Goal: Find specific page/section: Find specific page/section

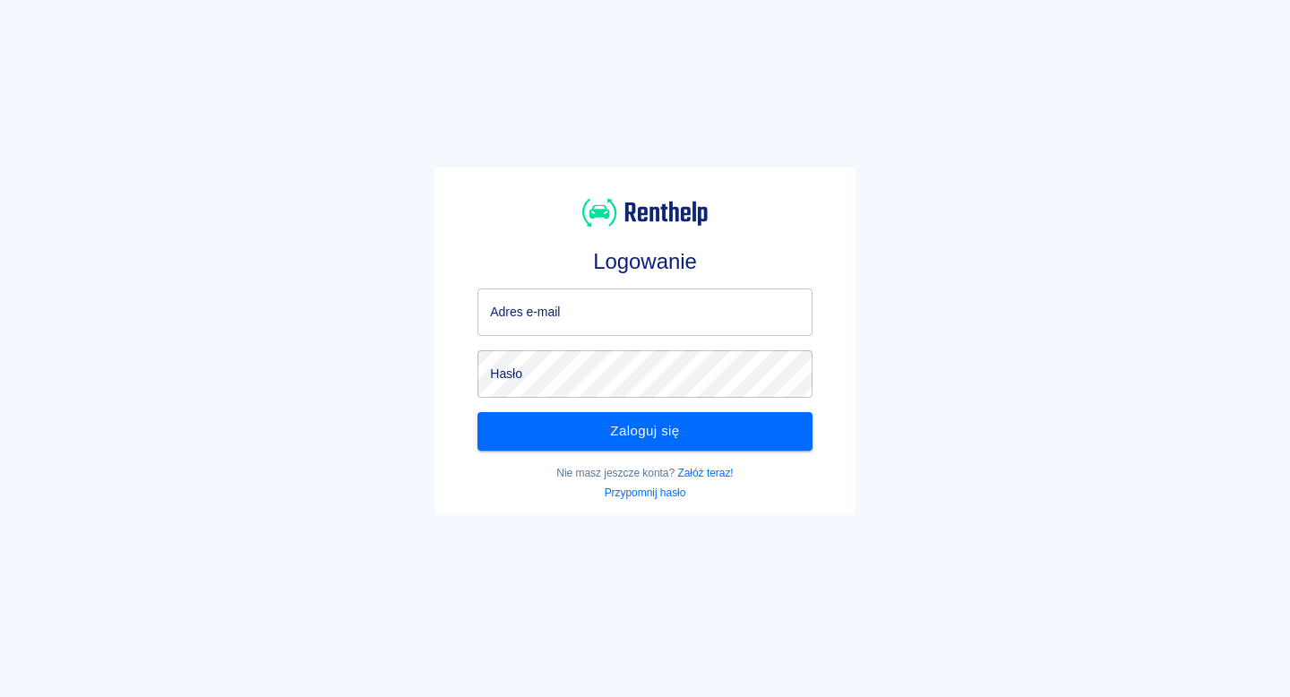
type input "kontakt@plazacar.pl"
click at [670, 409] on div "Zaloguj się" at bounding box center [637, 424] width 348 height 52
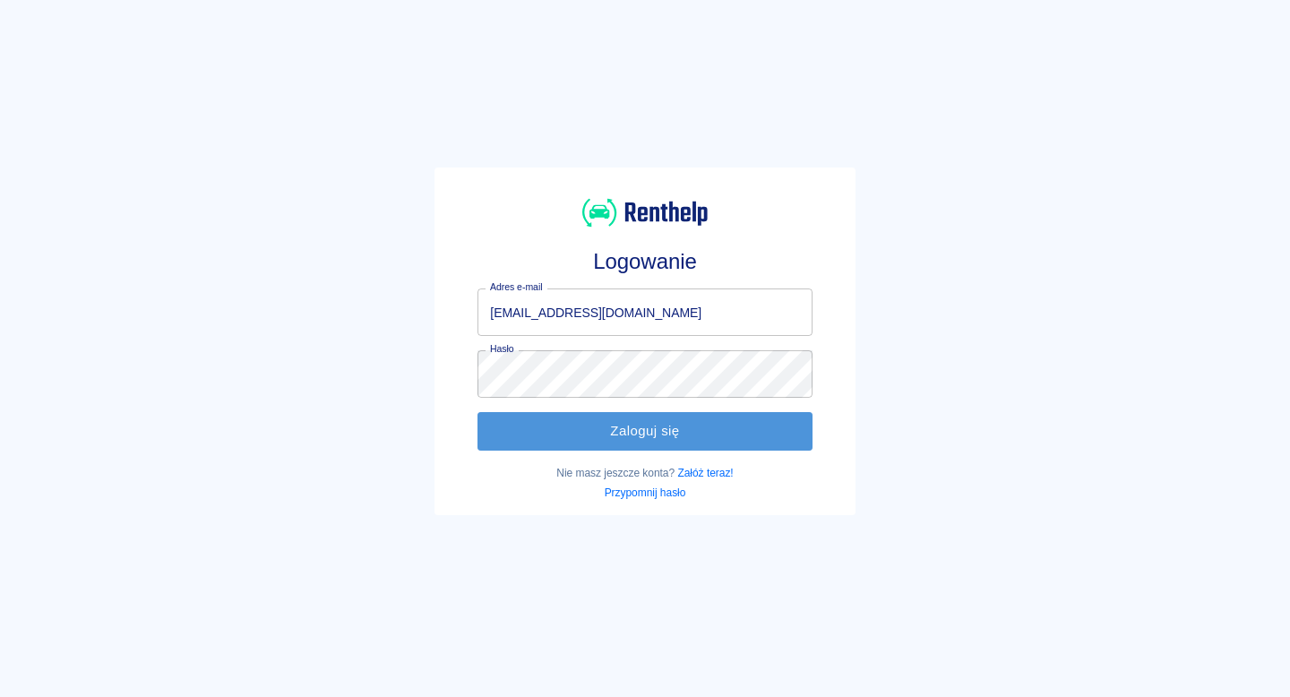
click at [668, 417] on button "Zaloguj się" at bounding box center [644, 431] width 334 height 38
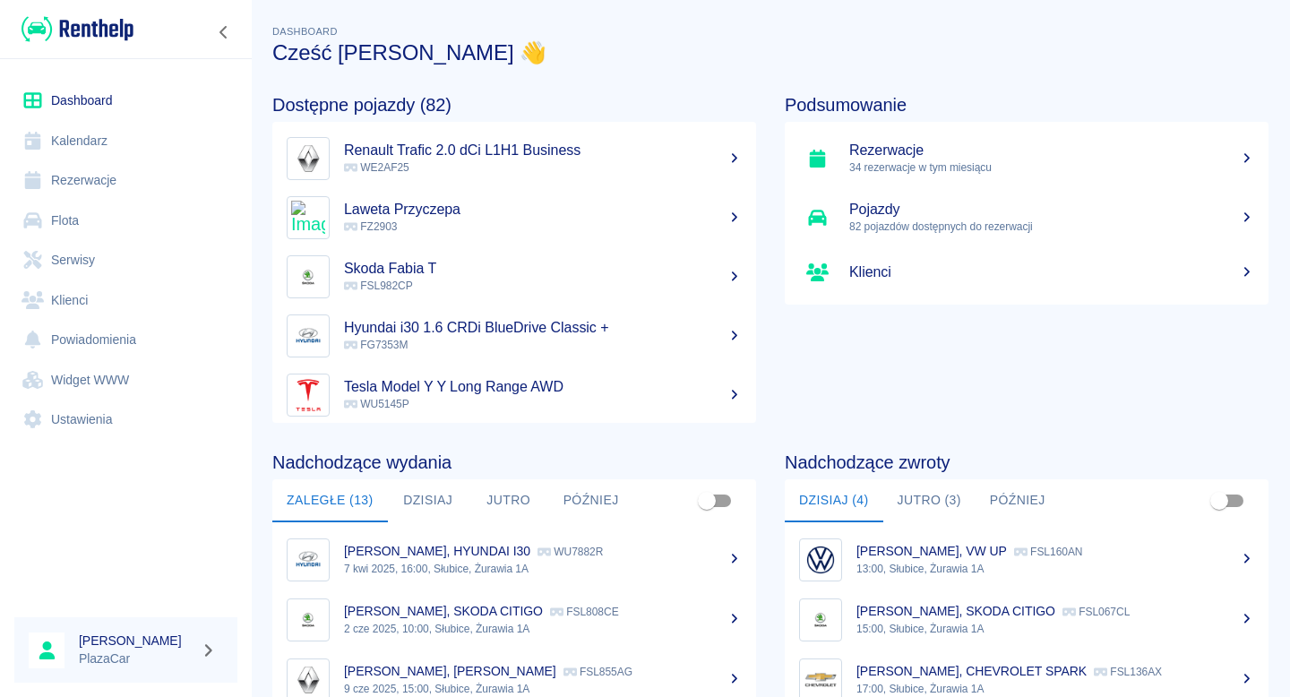
click at [150, 212] on link "Flota" at bounding box center [125, 221] width 223 height 40
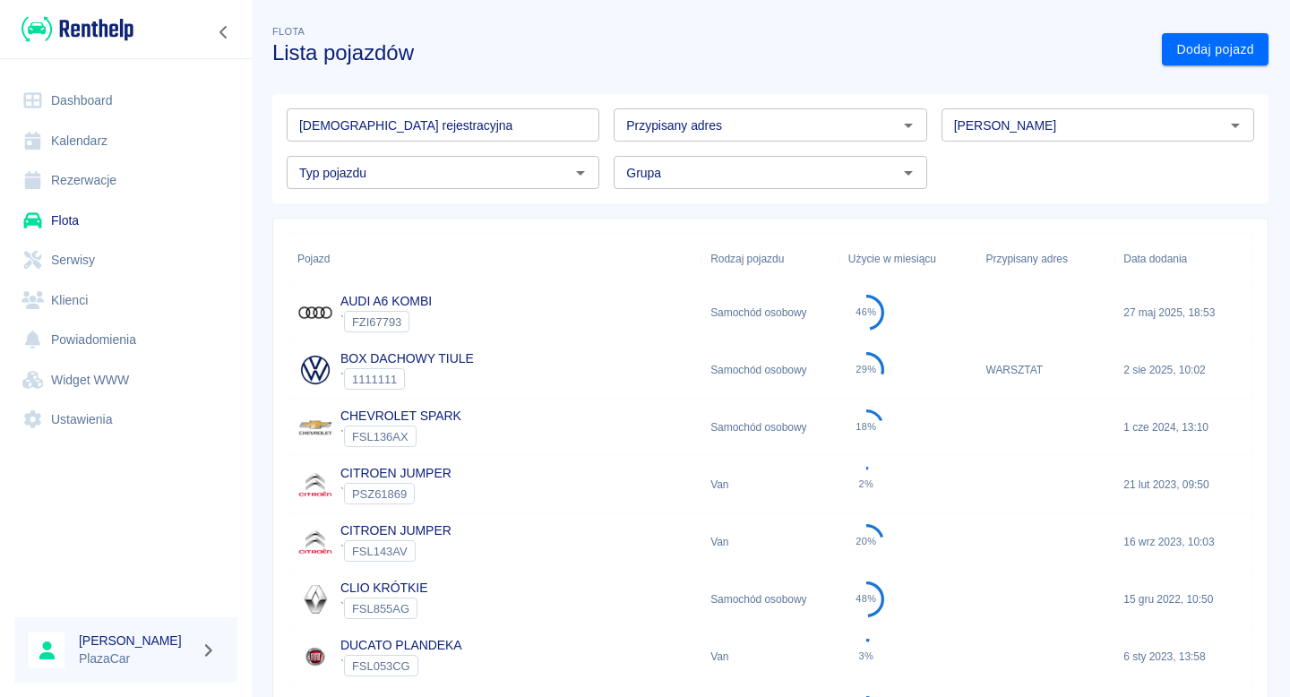
click at [430, 126] on input "[DEMOGRAPHIC_DATA] rejestracyjna" at bounding box center [443, 124] width 313 height 33
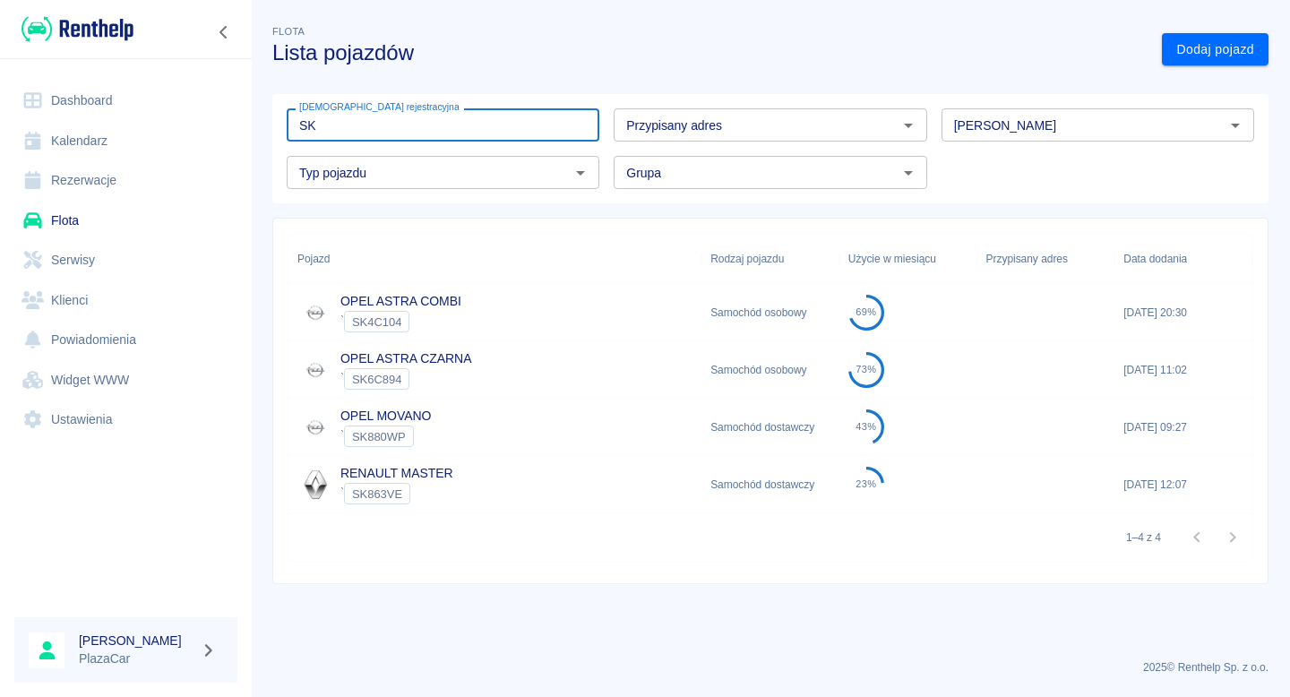
type input "SK"
click at [450, 369] on div "` SK6C894" at bounding box center [405, 378] width 131 height 21
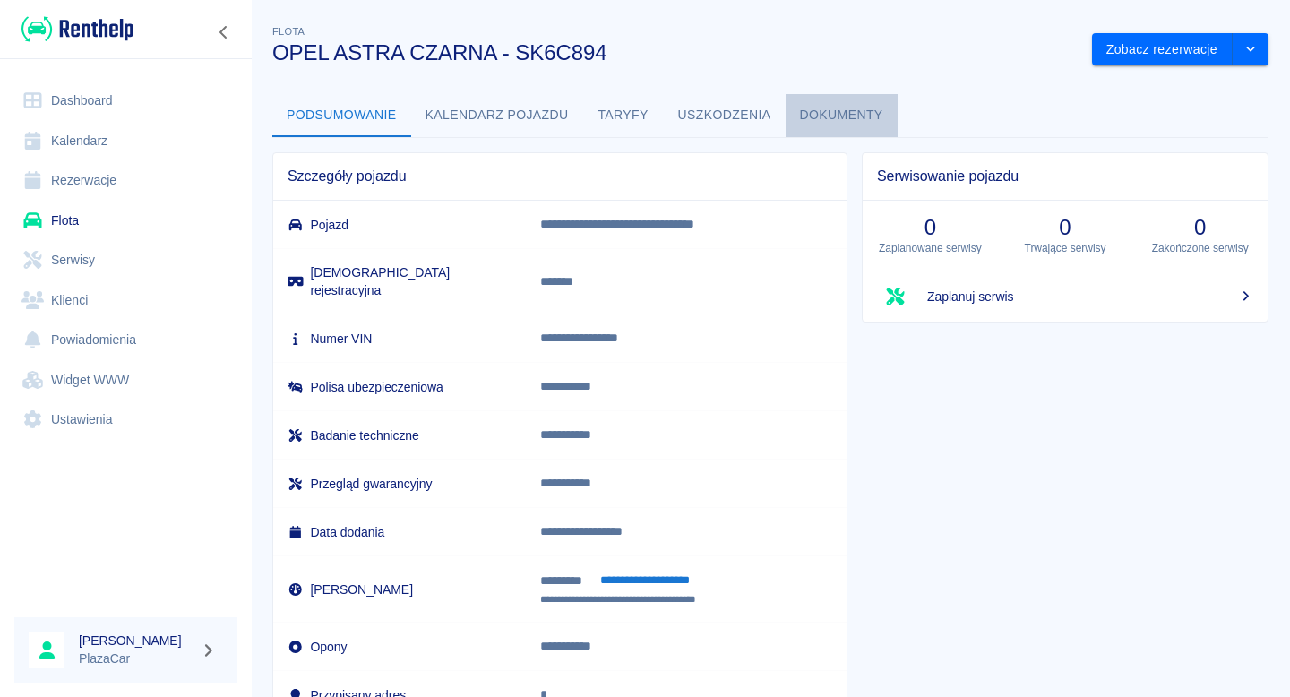
click at [808, 117] on button "Dokumenty" at bounding box center [842, 115] width 112 height 43
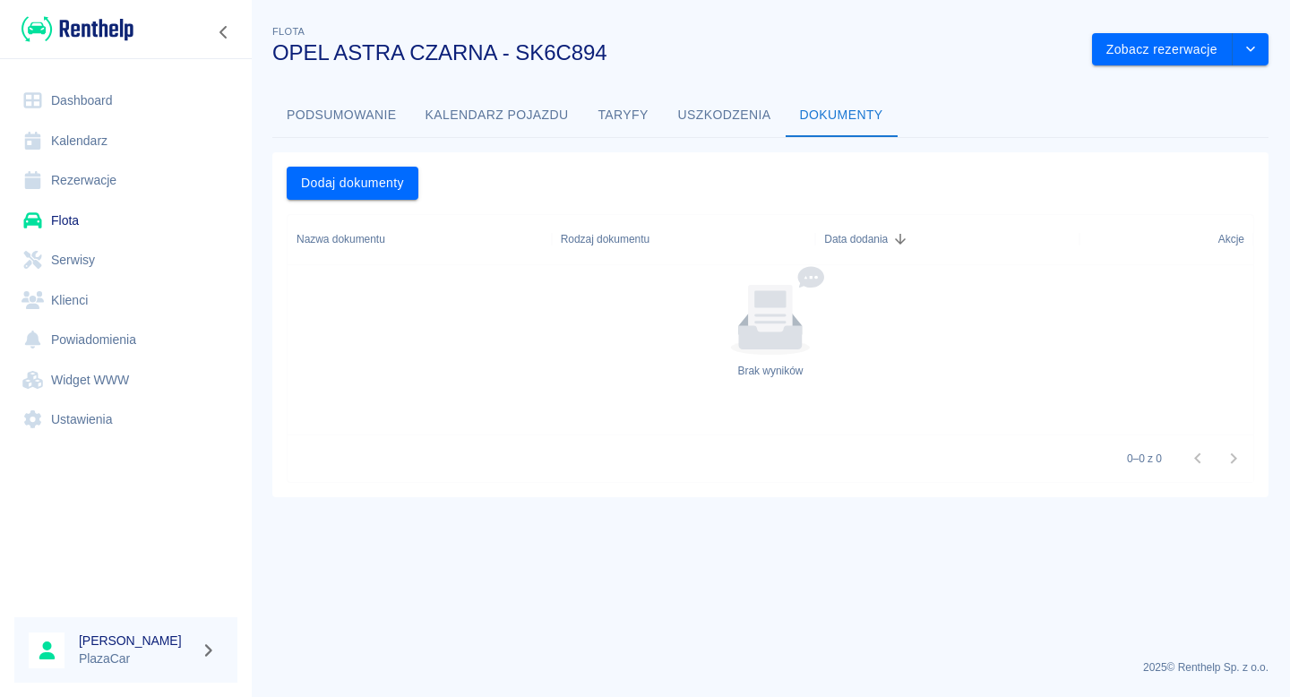
click at [370, 115] on button "Podsumowanie" at bounding box center [341, 115] width 139 height 43
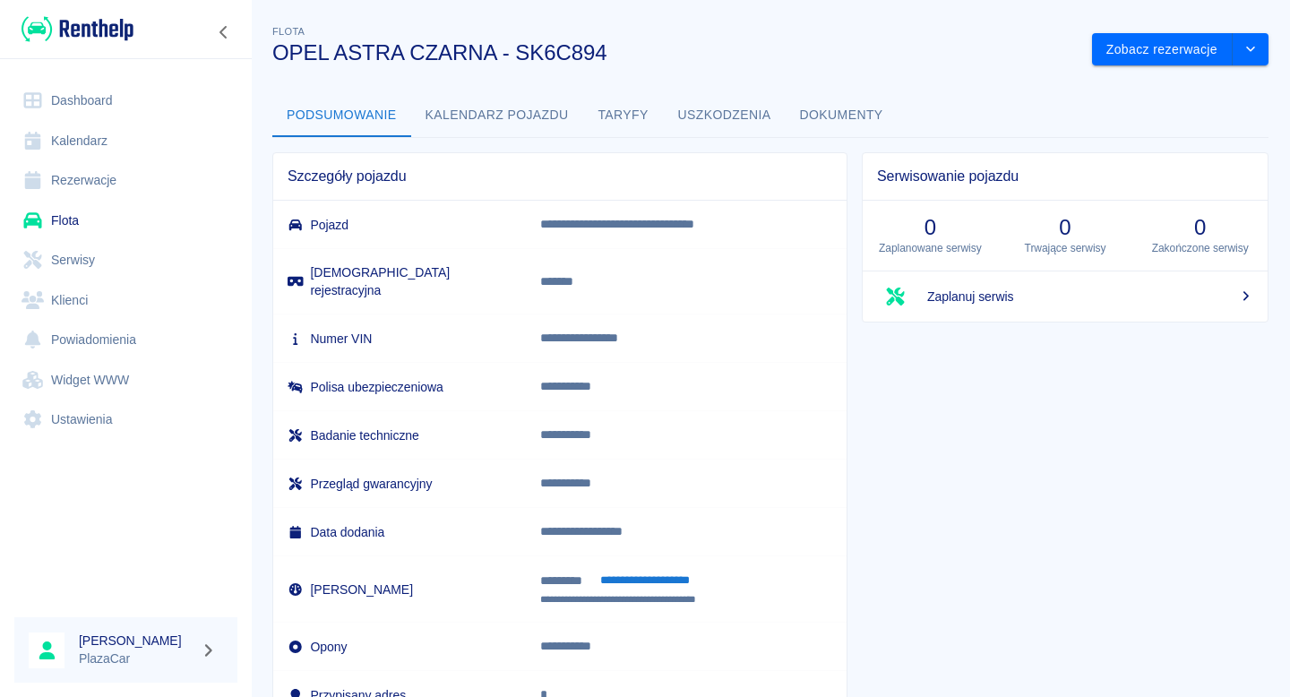
click at [137, 210] on link "Flota" at bounding box center [125, 221] width 223 height 40
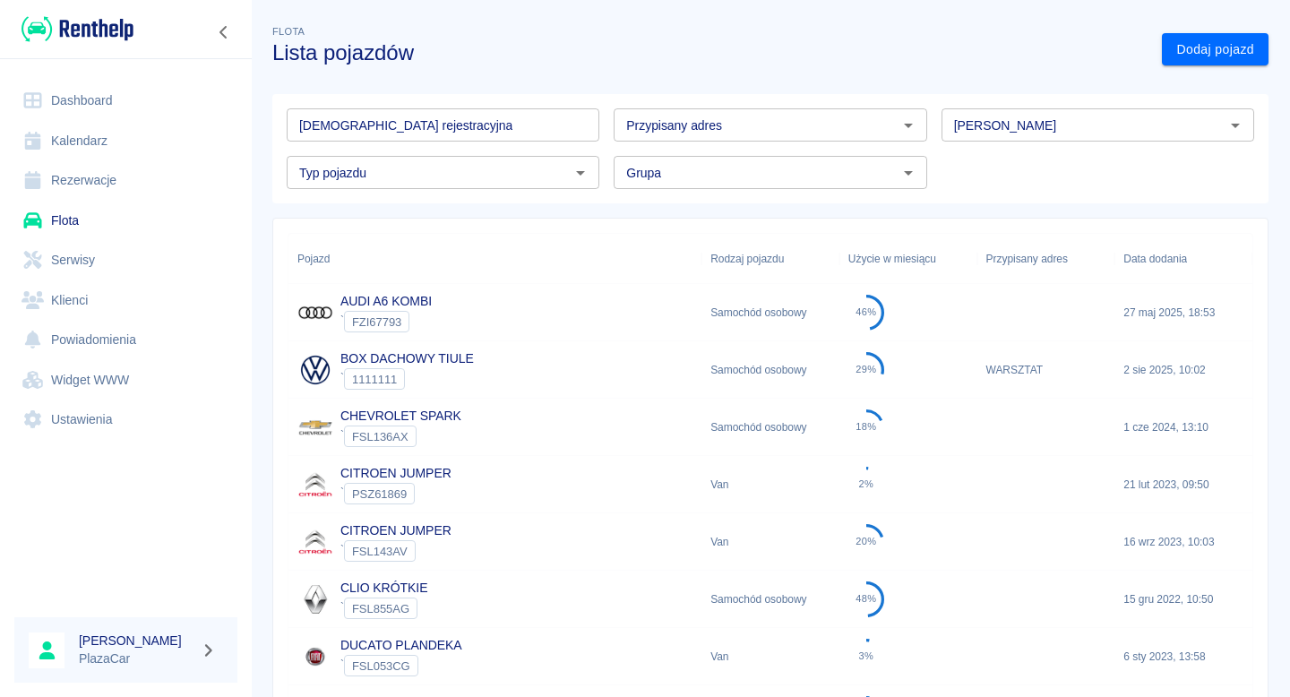
click at [384, 137] on input "[DEMOGRAPHIC_DATA] rejestracyjna" at bounding box center [443, 124] width 313 height 33
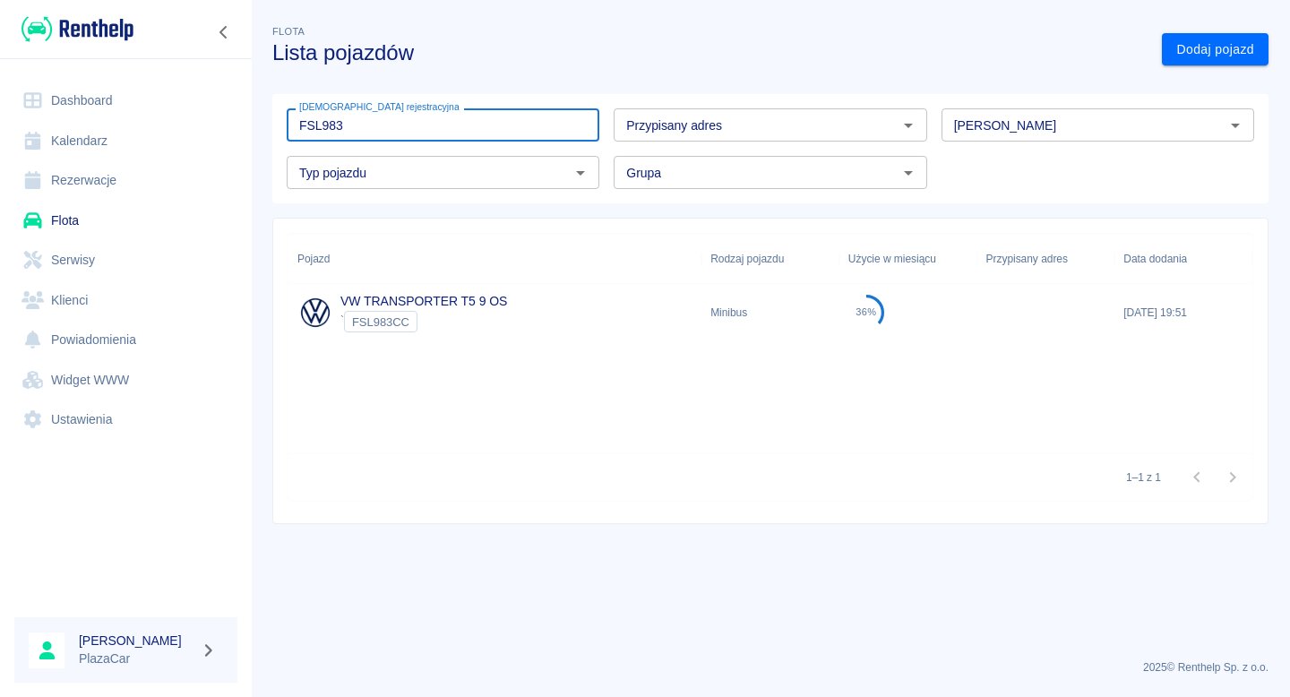
type input "FSL983"
click at [419, 335] on div "VW TRANSPORTER T5 9 OS ` FSL983CC" at bounding box center [494, 312] width 413 height 57
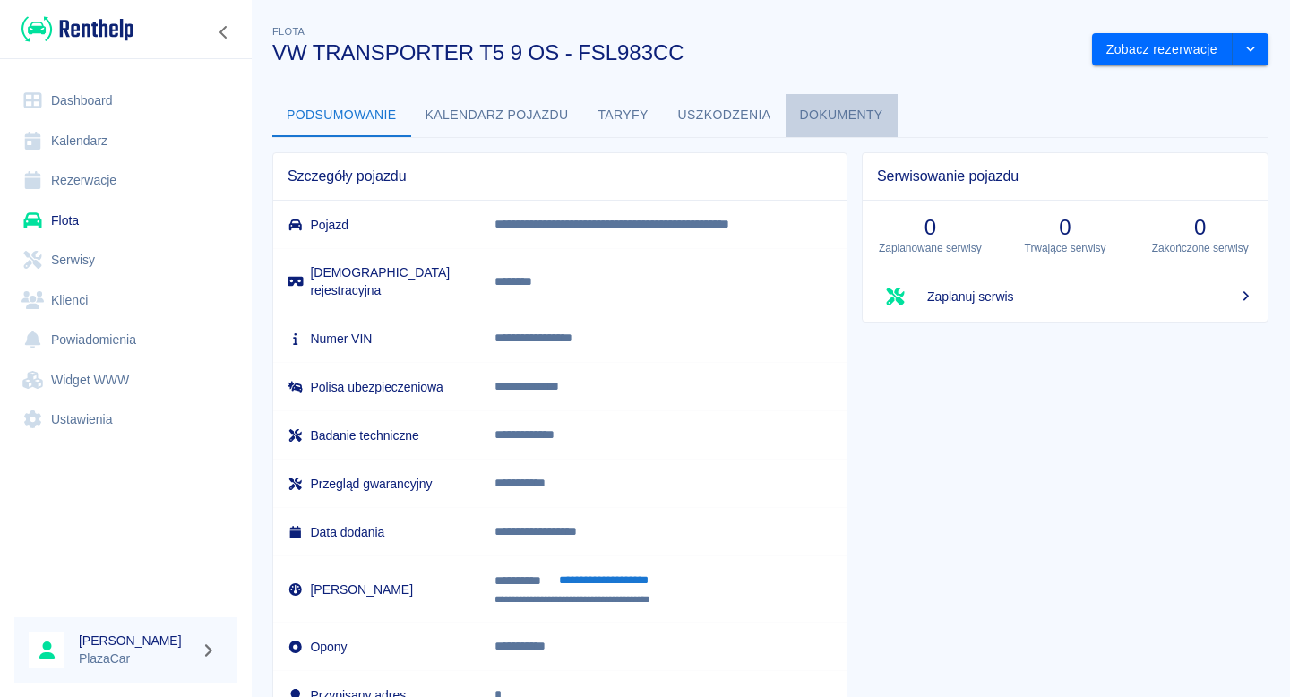
click at [837, 110] on button "Dokumenty" at bounding box center [842, 115] width 112 height 43
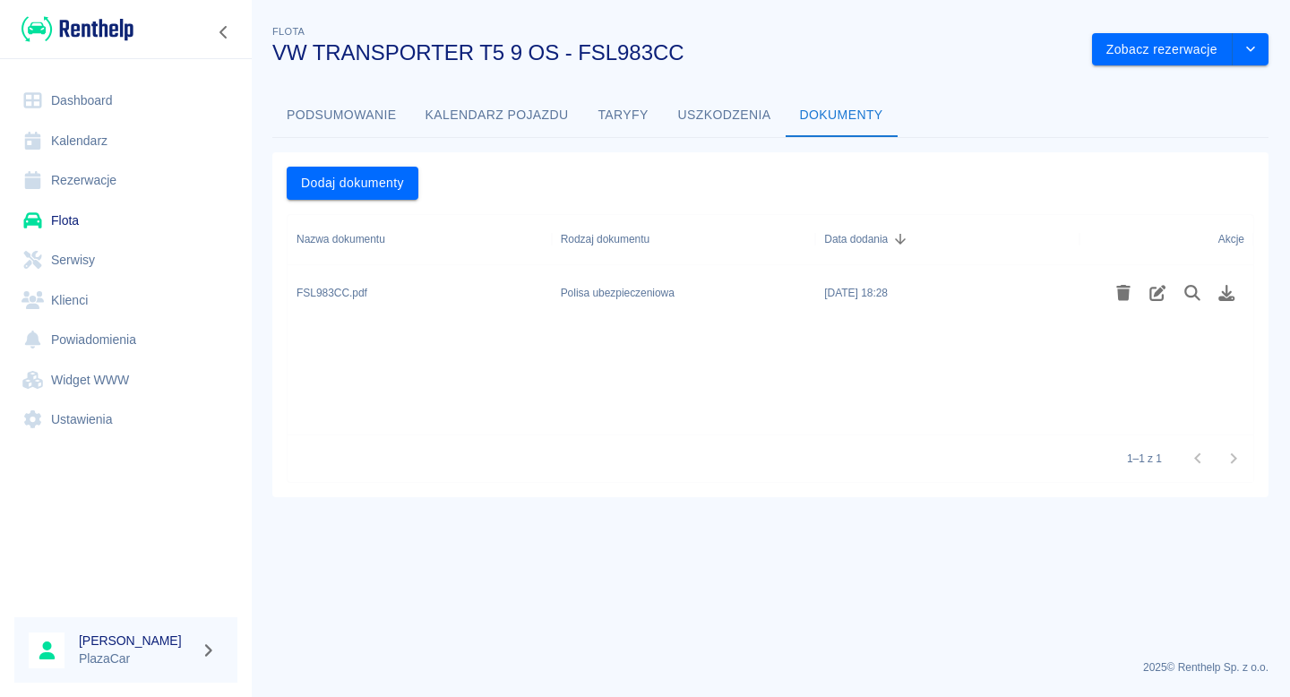
click at [129, 223] on link "Flota" at bounding box center [125, 221] width 223 height 40
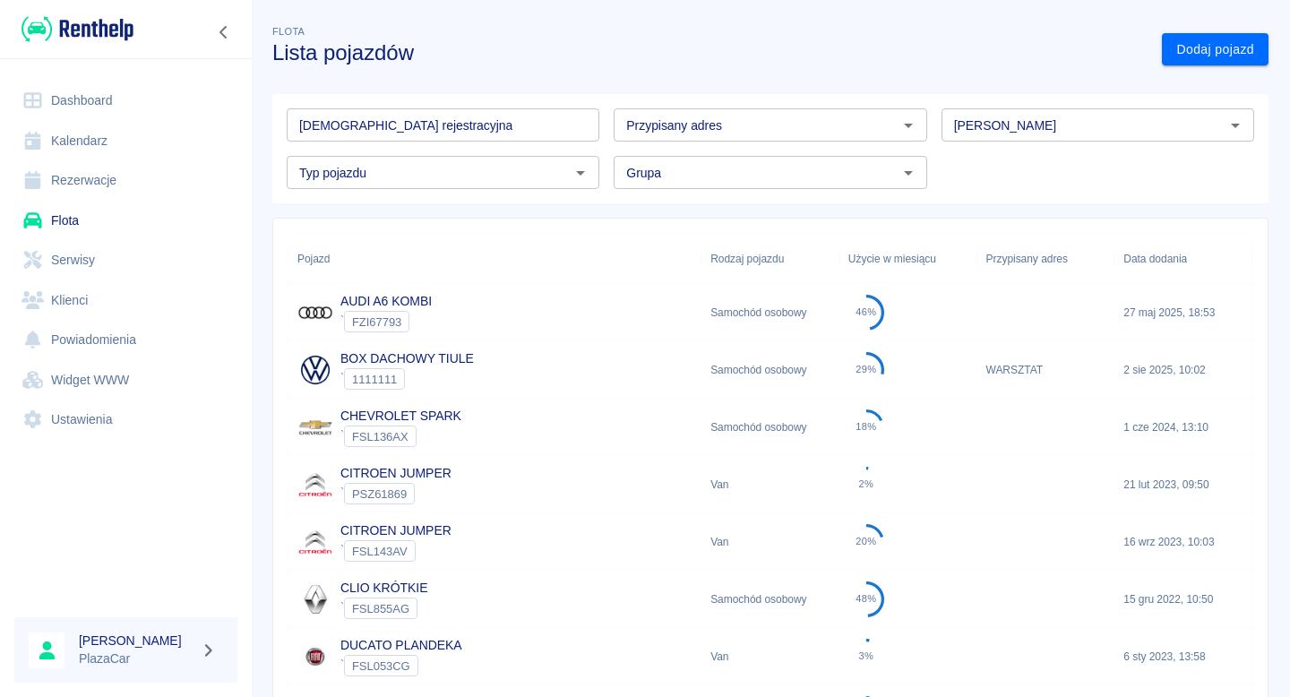
click at [408, 107] on div "Tablica rejestracyjna Tablica rejestracyjna" at bounding box center [435, 117] width 327 height 47
click at [402, 125] on input "[DEMOGRAPHIC_DATA] rejestracyjna" at bounding box center [443, 124] width 313 height 33
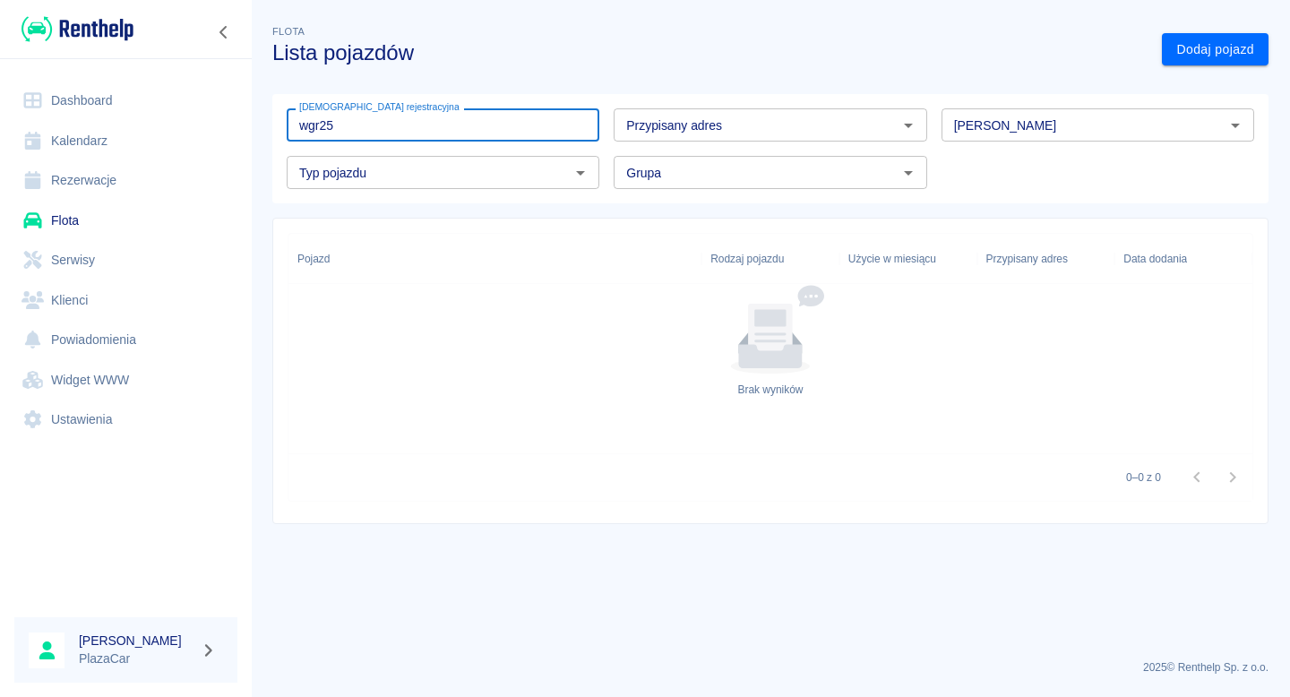
click at [355, 124] on input "wgr25" at bounding box center [443, 124] width 313 height 33
click at [374, 119] on input "fsl338" at bounding box center [443, 124] width 313 height 33
type input "fsl298"
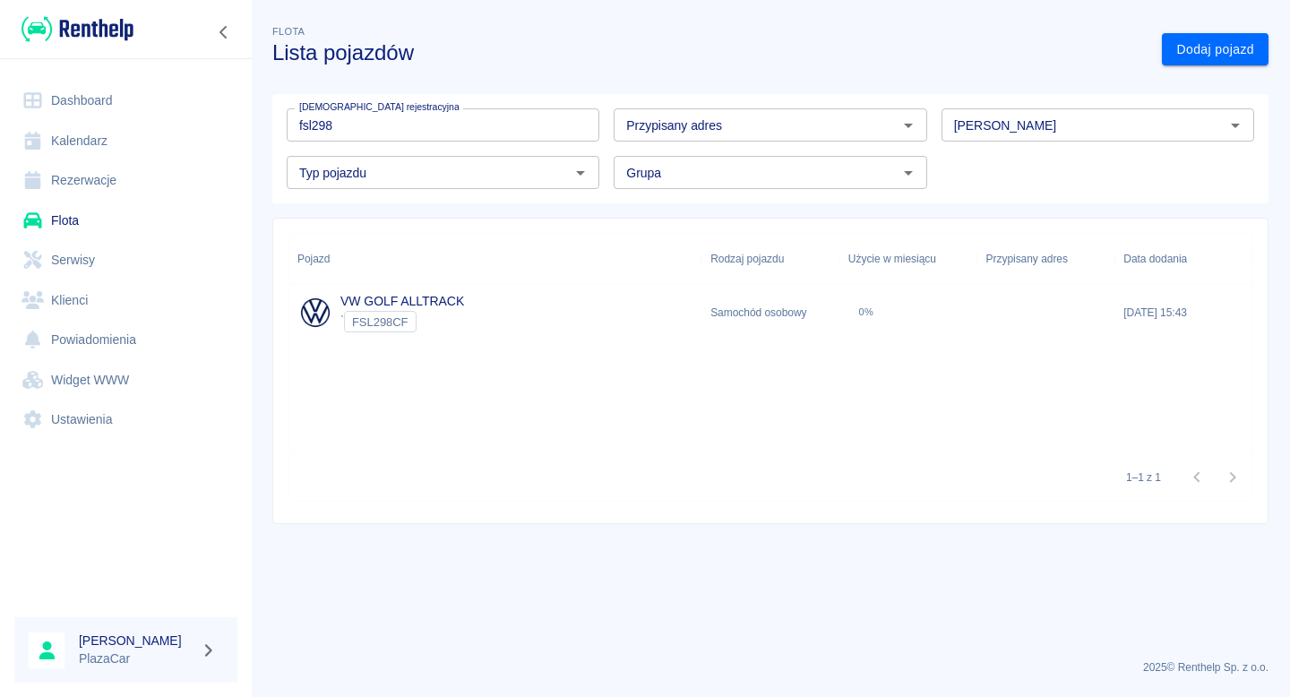
click at [432, 322] on div "` FSL298CF" at bounding box center [402, 321] width 124 height 21
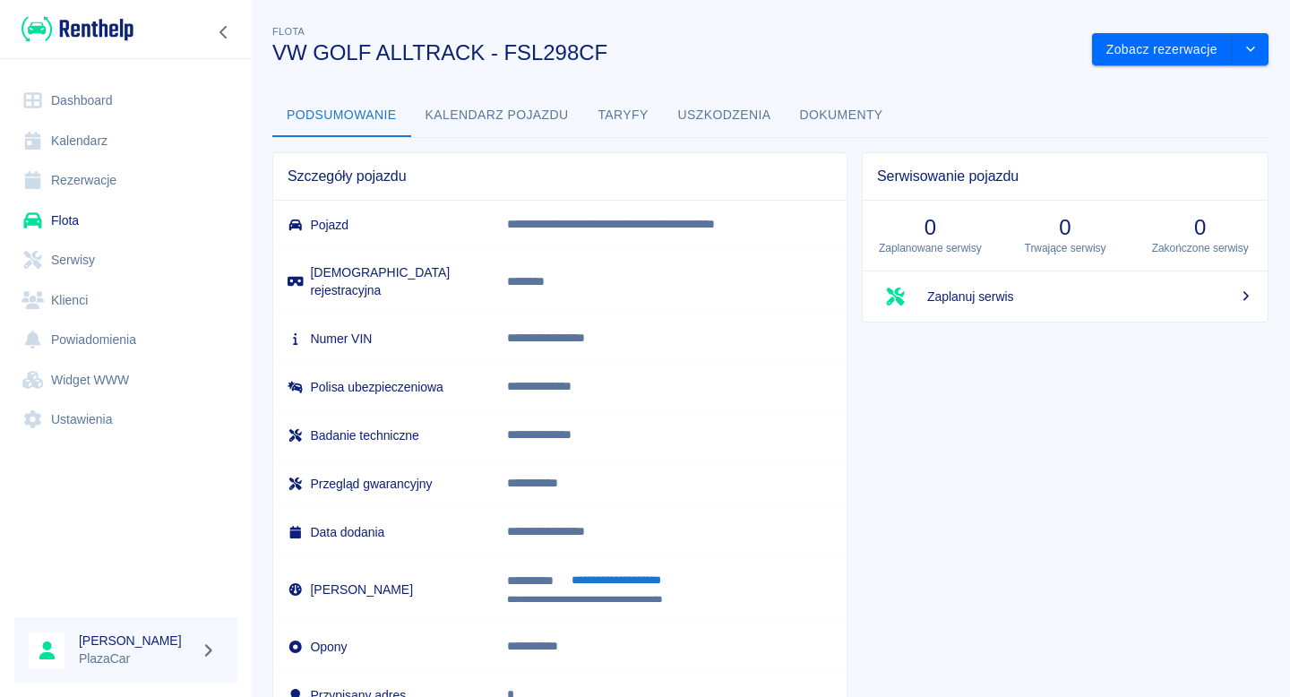
click at [152, 229] on link "Flota" at bounding box center [125, 221] width 223 height 40
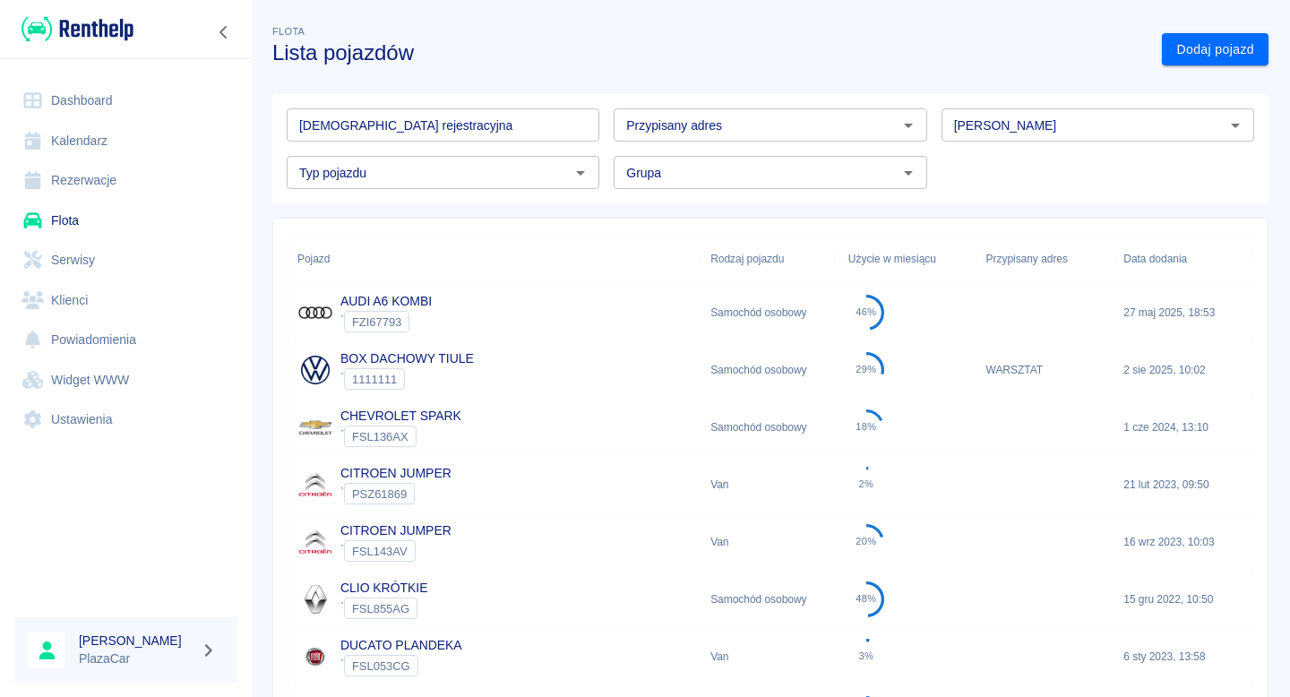
click at [399, 127] on input "[DEMOGRAPHIC_DATA] rejestracyjna" at bounding box center [443, 124] width 313 height 33
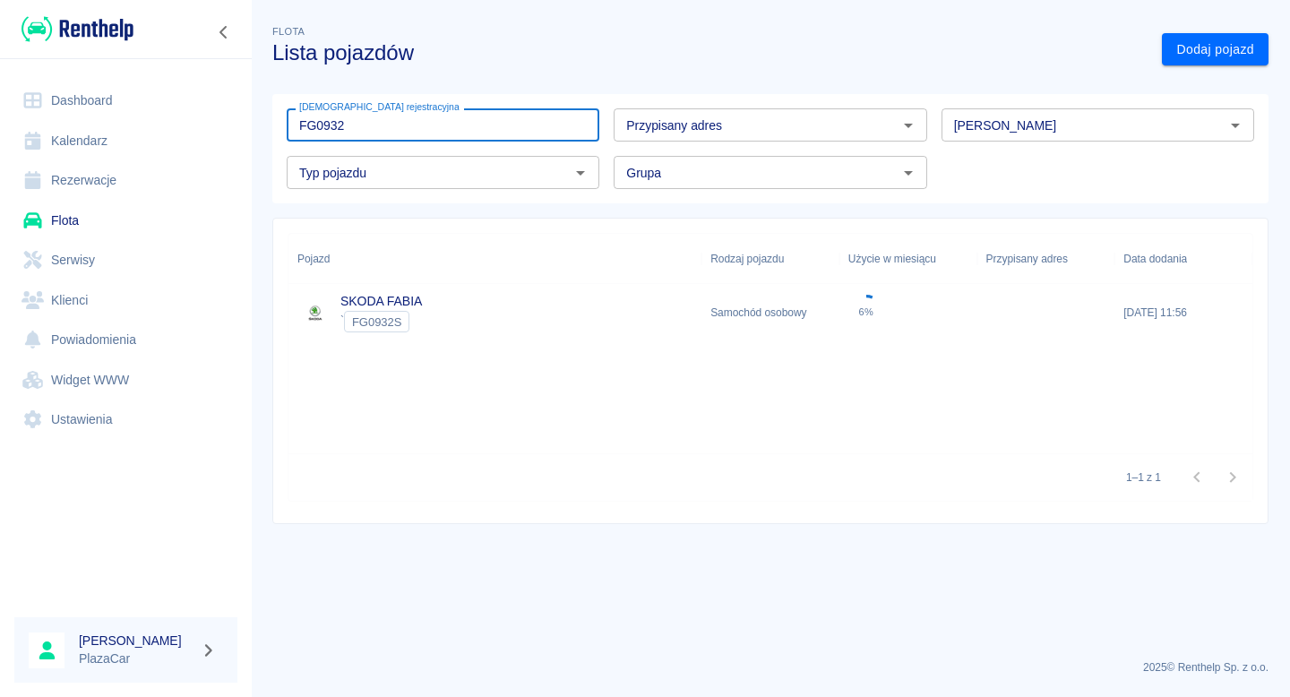
type input "FG0932S"
type input "FG61"
click at [476, 287] on div "RENAULT MASTER ` FG6156K" at bounding box center [494, 312] width 413 height 57
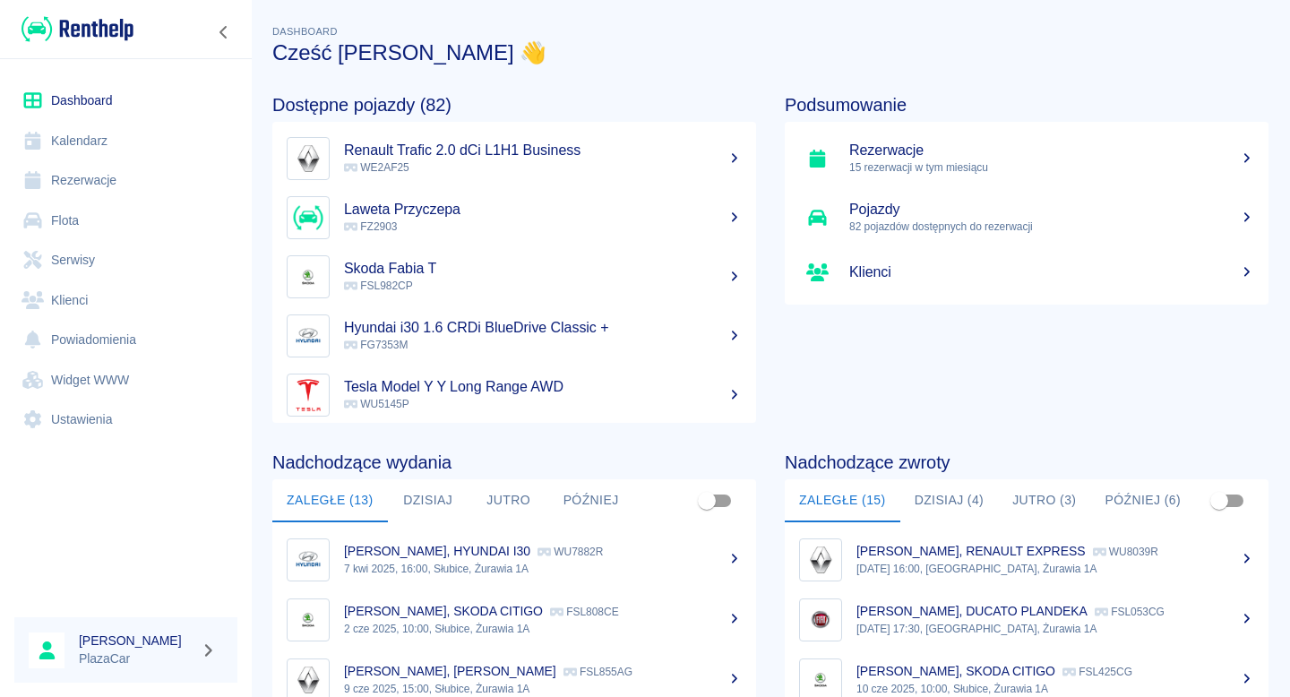
click at [145, 223] on link "Flota" at bounding box center [125, 221] width 223 height 40
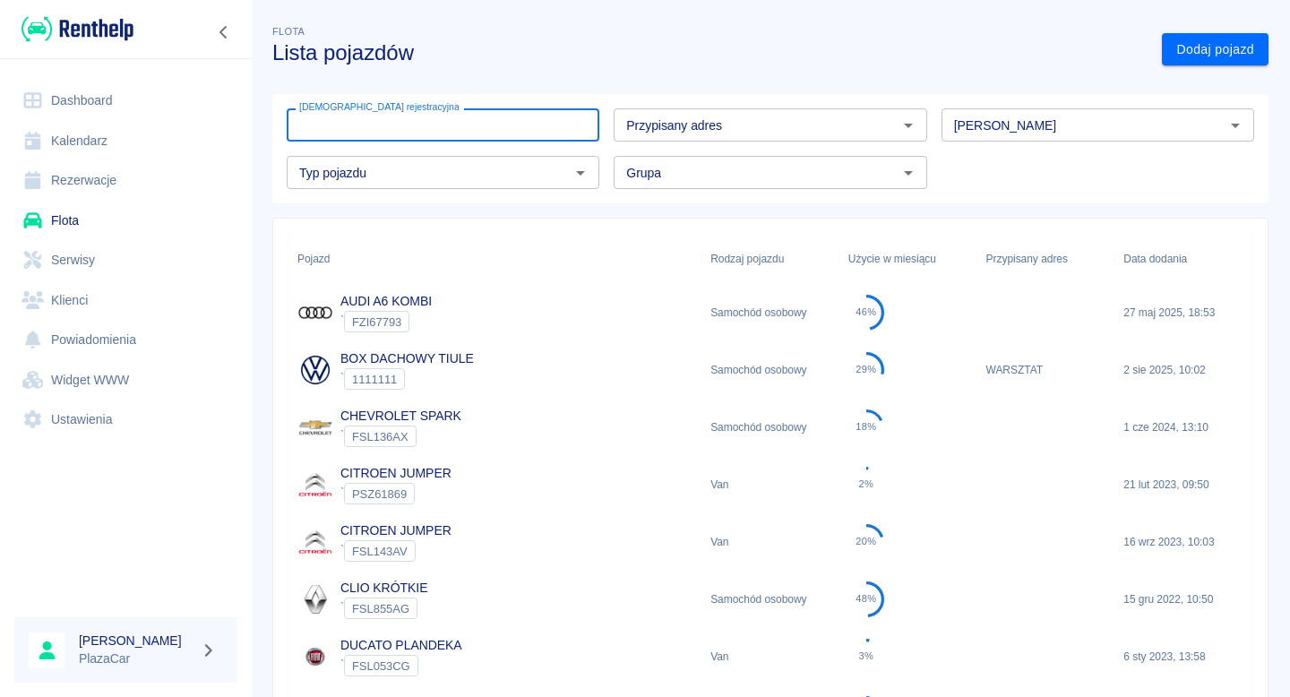
click at [441, 115] on input "[DEMOGRAPHIC_DATA] rejestracyjna" at bounding box center [443, 124] width 313 height 33
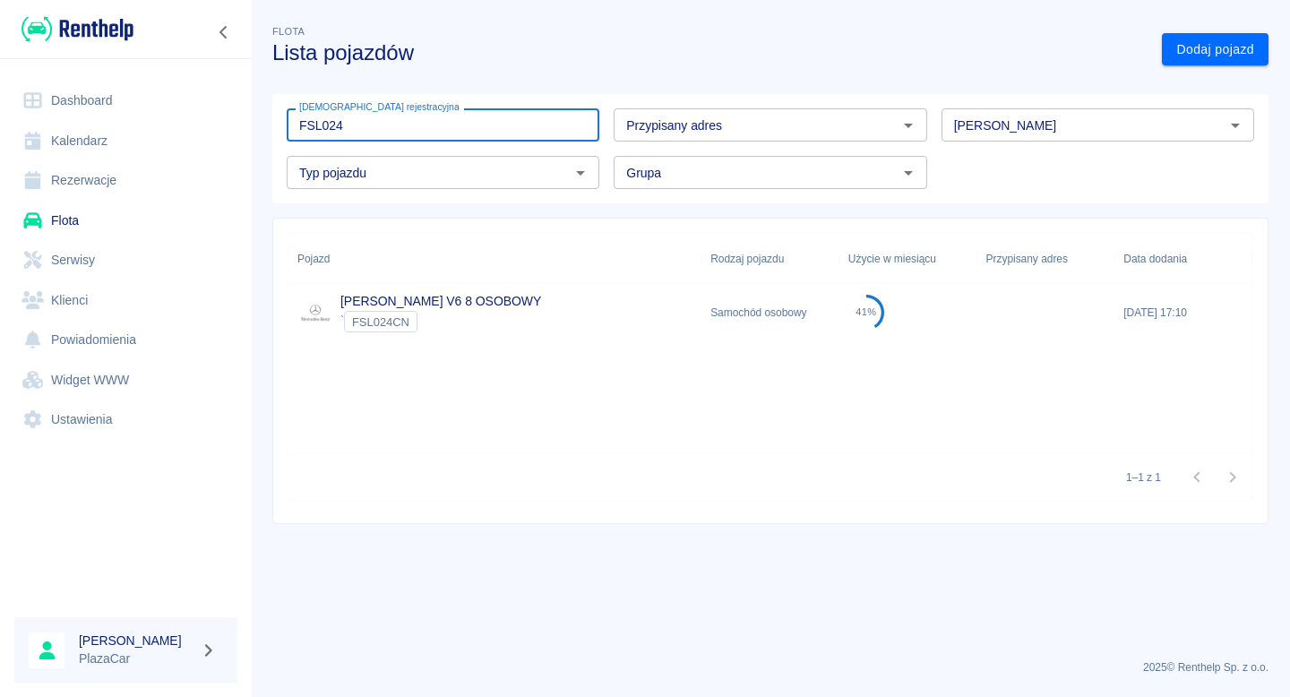
type input "FSL024"
click at [479, 305] on link "MERCEDES VITO V6 8 OSOBOWY" at bounding box center [440, 301] width 201 height 14
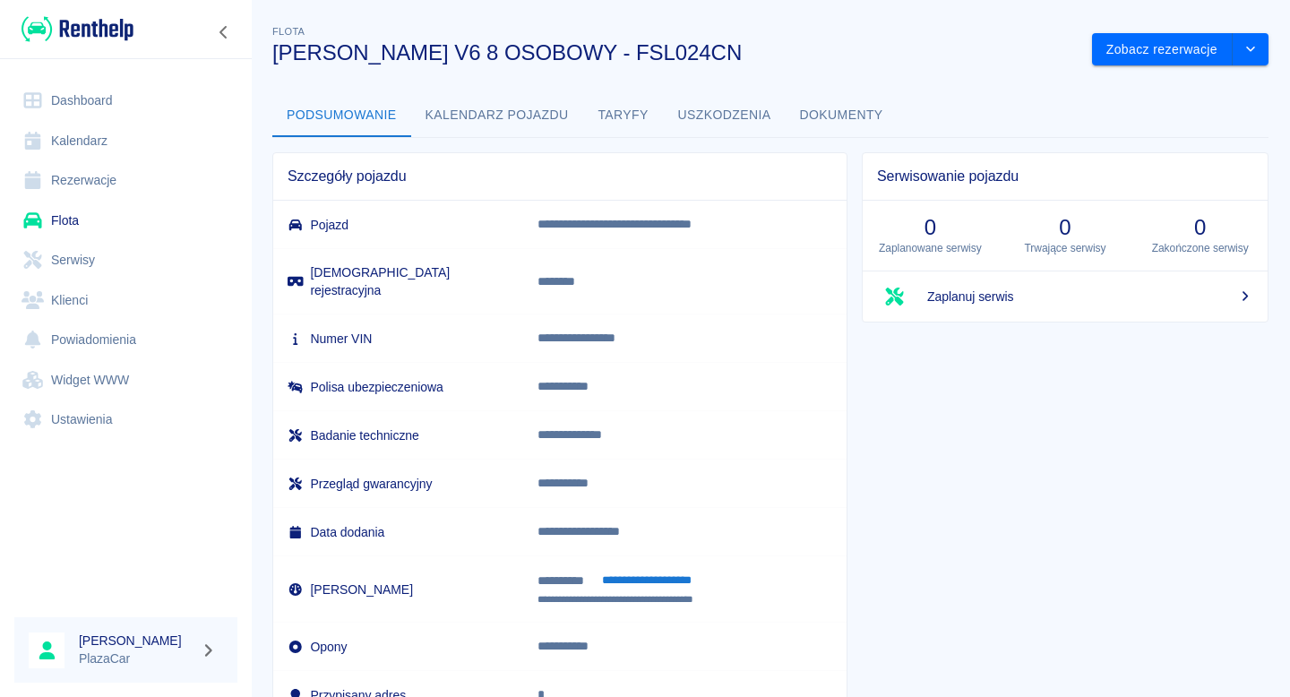
click at [862, 116] on button "Dokumenty" at bounding box center [842, 115] width 112 height 43
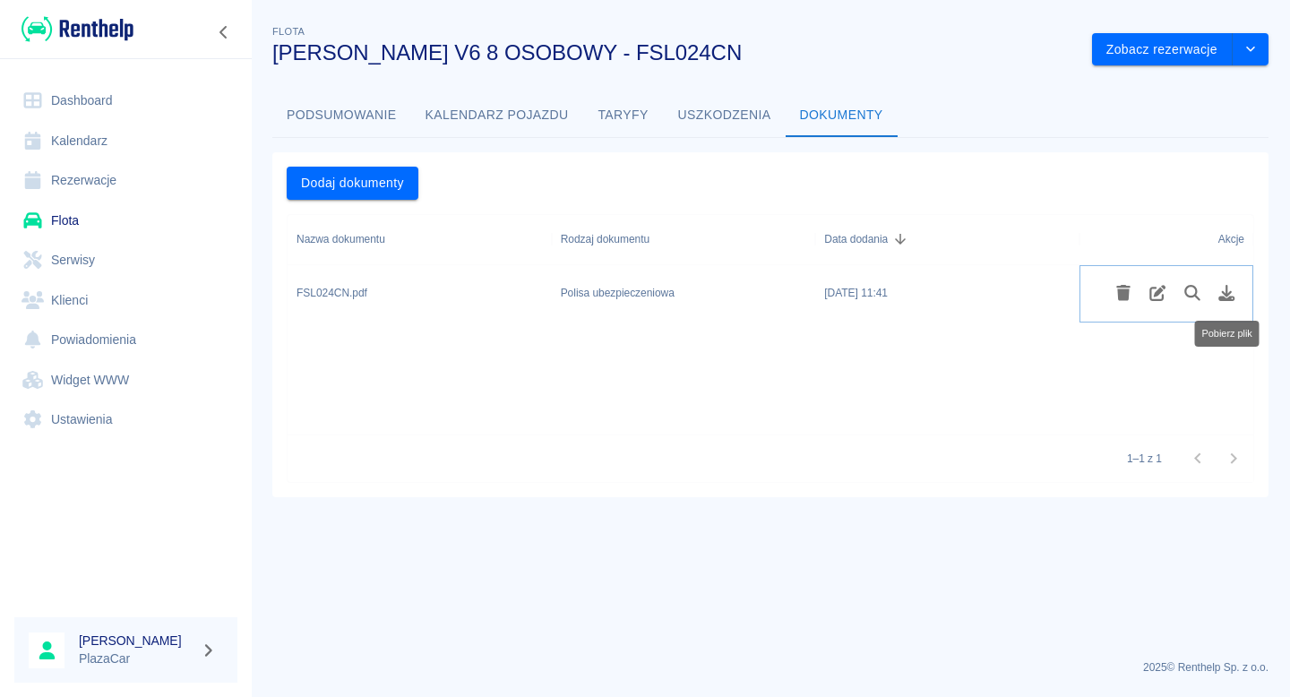
click at [1216, 296] on icon "Pobierz plik" at bounding box center [1226, 293] width 21 height 16
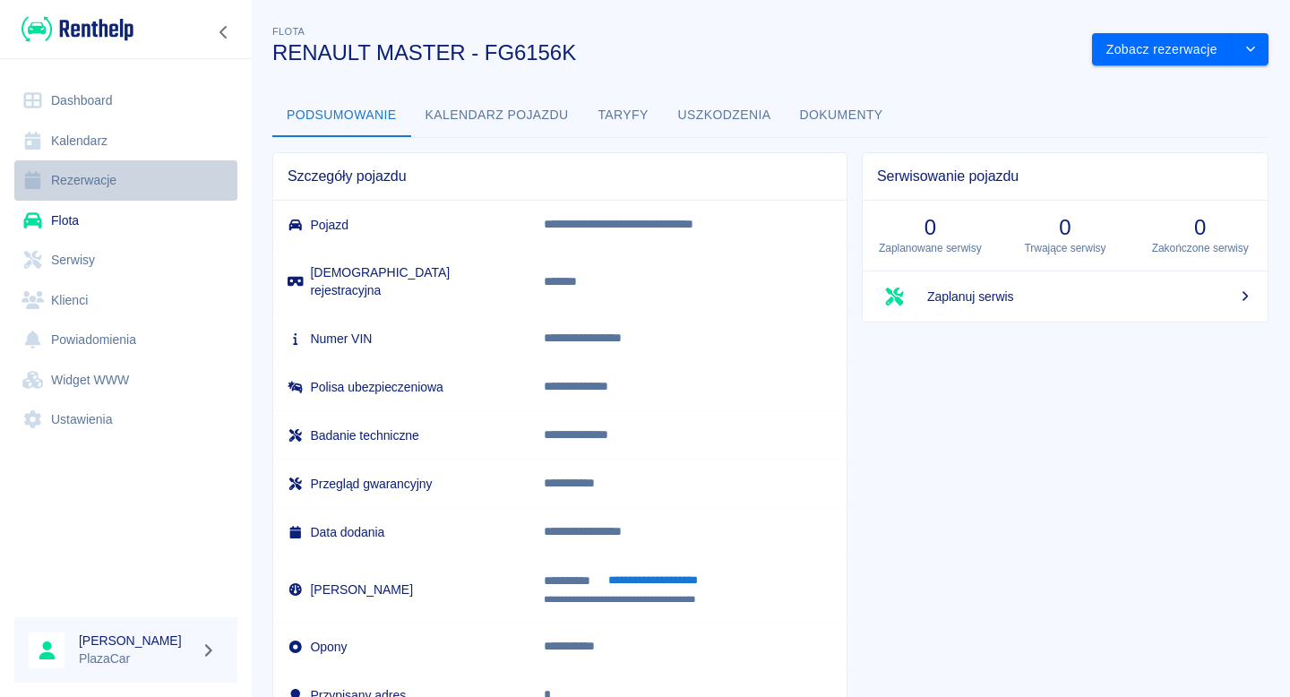
click at [166, 171] on link "Rezerwacje" at bounding box center [125, 180] width 223 height 40
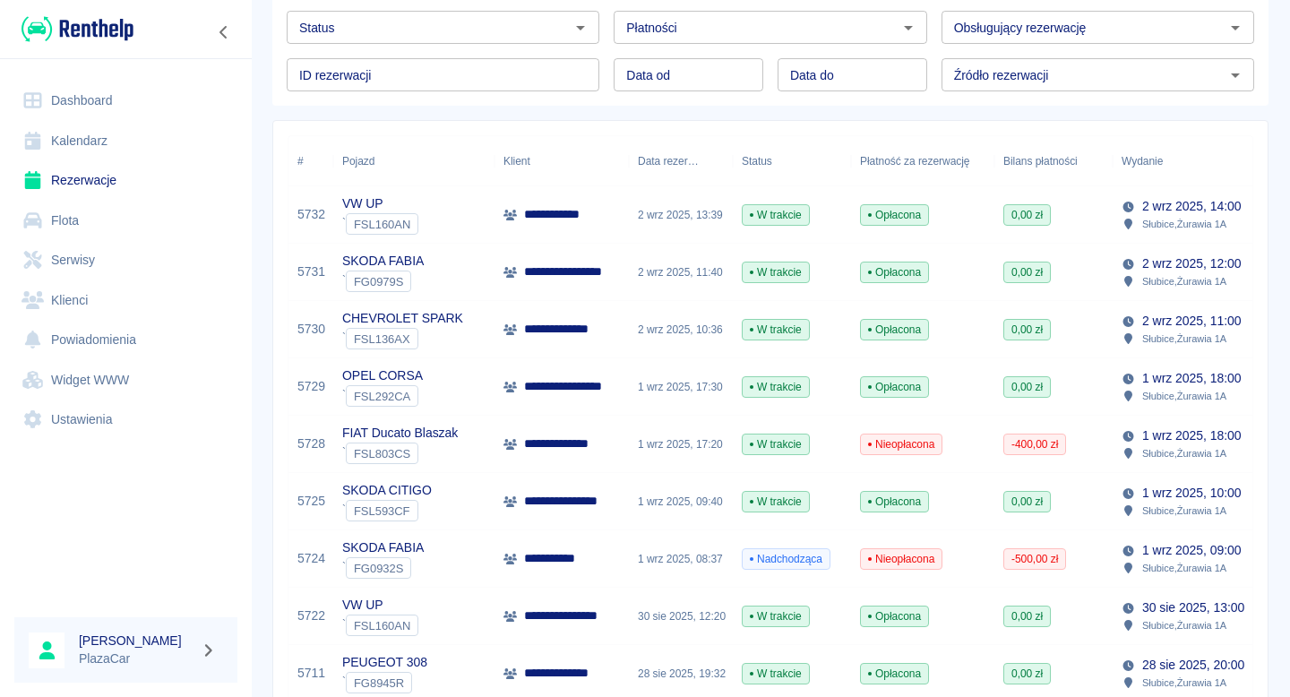
click at [109, 207] on link "Flota" at bounding box center [125, 221] width 223 height 40
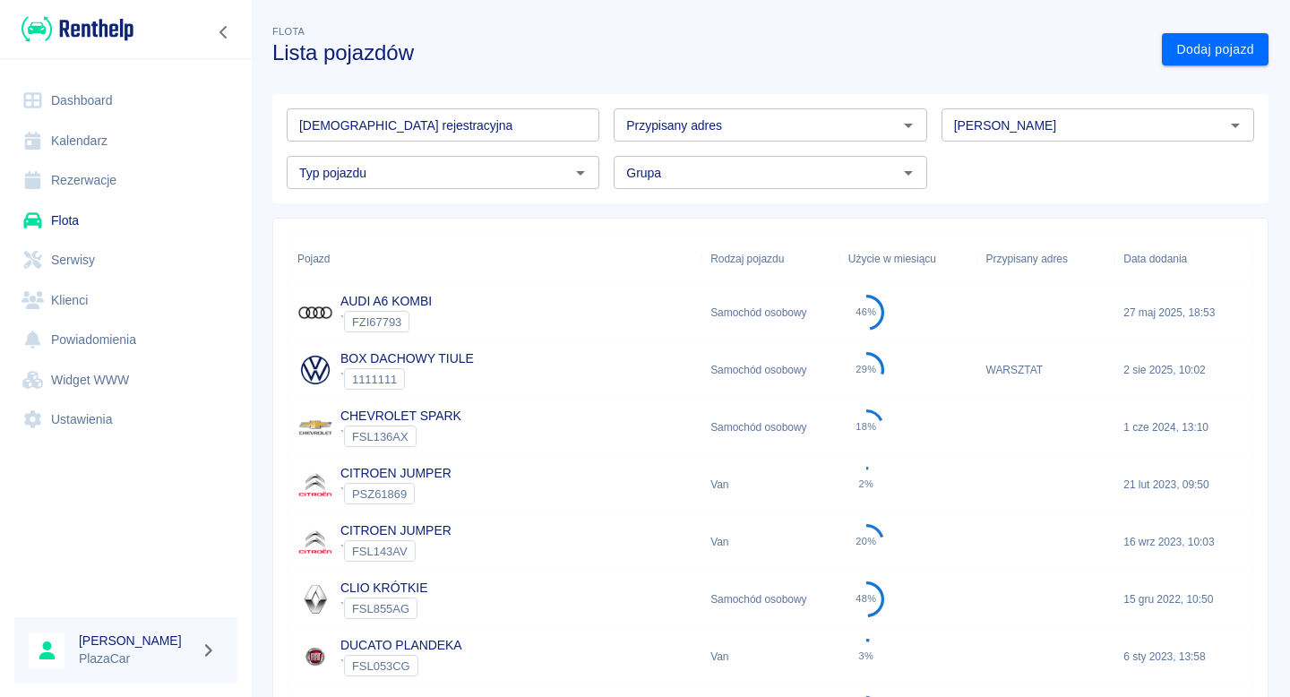
click at [142, 182] on link "Rezerwacje" at bounding box center [125, 180] width 223 height 40
